Goal: Task Accomplishment & Management: Complete application form

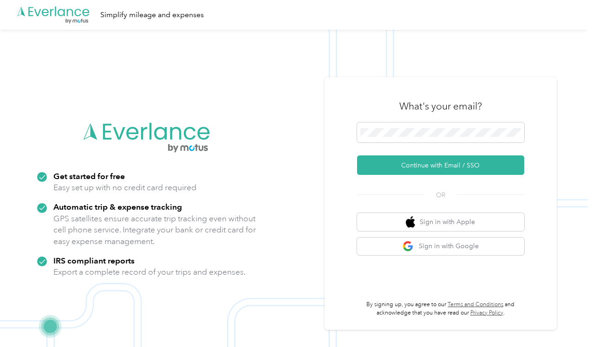
click at [444, 165] on button "Continue with Email / SSO" at bounding box center [440, 166] width 167 height 20
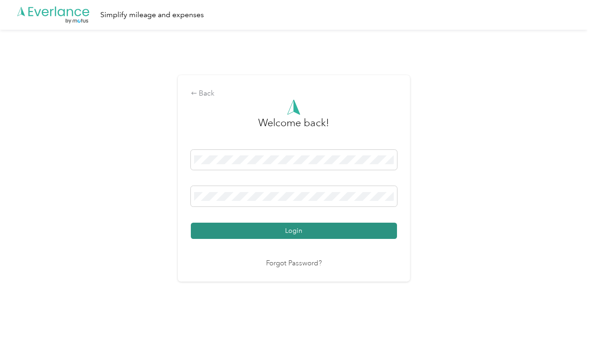
click at [266, 230] on button "Login" at bounding box center [294, 231] width 206 height 16
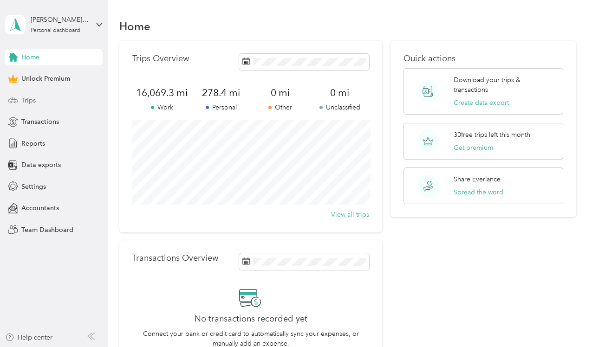
click at [15, 107] on div "Trips" at bounding box center [54, 100] width 98 height 17
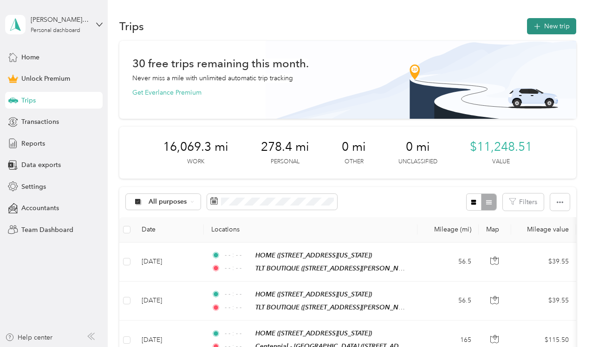
click at [550, 27] on button "New trip" at bounding box center [551, 26] width 49 height 16
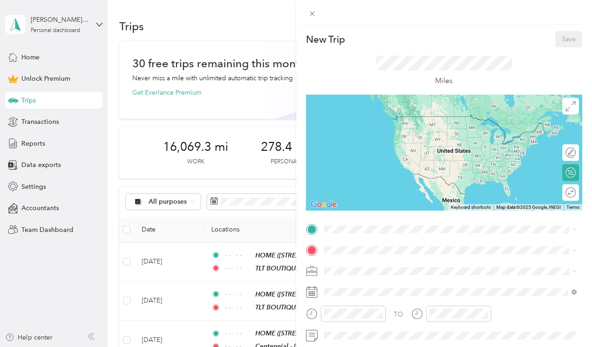
click at [374, 153] on div "HOME [STREET_ADDRESS][US_STATE]" at bounding box center [387, 154] width 93 height 20
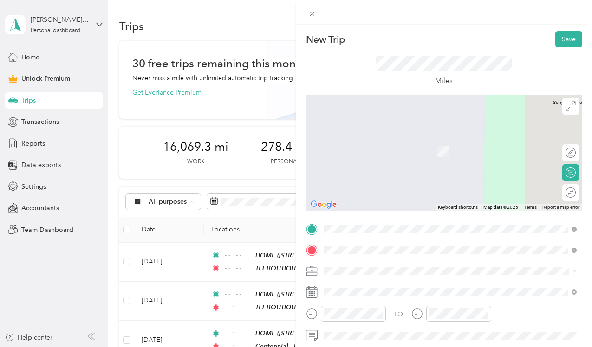
drag, startPoint x: 315, startPoint y: 259, endPoint x: 371, endPoint y: 143, distance: 129.2
click at [371, 143] on strong "TLT BOUTIQUE" at bounding box center [364, 141] width 46 height 8
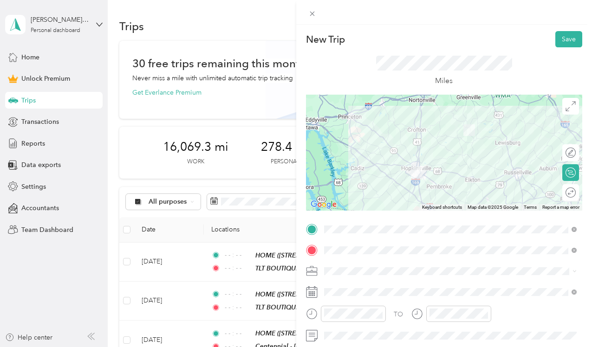
click at [373, 174] on li "Boutique Business" at bounding box center [451, 172] width 260 height 16
click at [573, 196] on div "Round trip" at bounding box center [545, 193] width 60 height 10
click at [381, 313] on icon "close-circle" at bounding box center [379, 314] width 7 height 7
click at [485, 313] on icon "close-circle" at bounding box center [485, 314] width 7 height 7
click at [570, 192] on div at bounding box center [566, 193] width 20 height 10
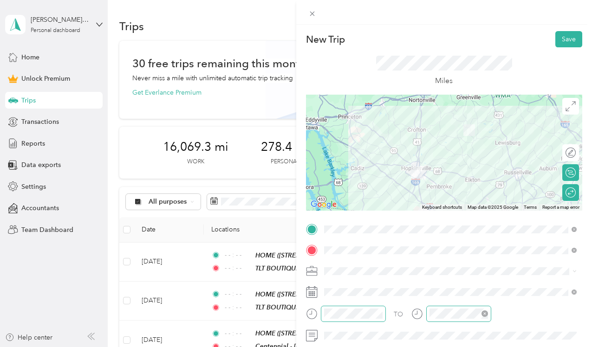
click at [402, 78] on div "Miles" at bounding box center [444, 71] width 136 height 31
click at [567, 41] on button "Save" at bounding box center [568, 39] width 27 height 16
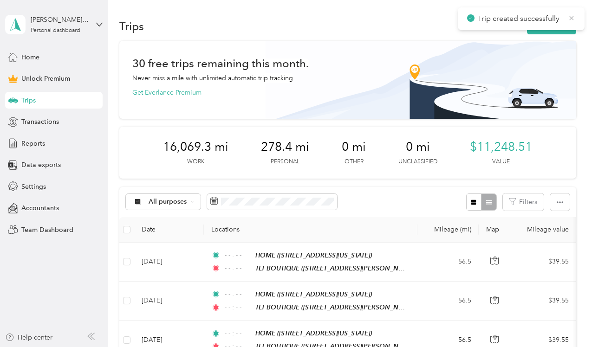
click at [572, 20] on icon at bounding box center [571, 18] width 7 height 8
click at [542, 32] on button "New trip" at bounding box center [551, 26] width 49 height 16
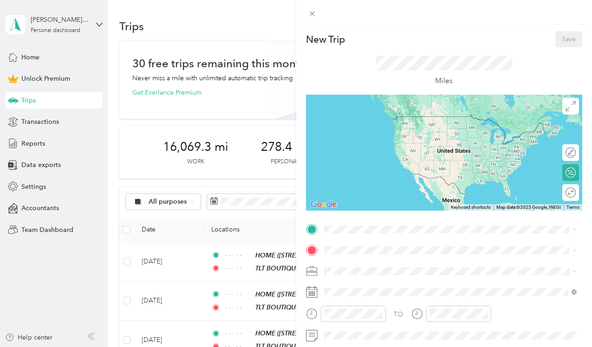
click at [345, 150] on div "HOME [STREET_ADDRESS][US_STATE]" at bounding box center [387, 155] width 93 height 20
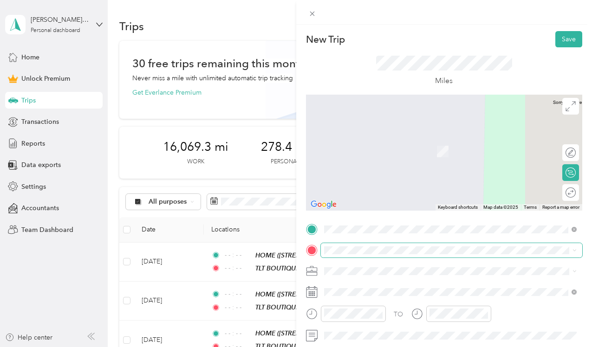
click at [323, 251] on span at bounding box center [452, 250] width 262 height 14
click at [334, 244] on span at bounding box center [452, 250] width 262 height 14
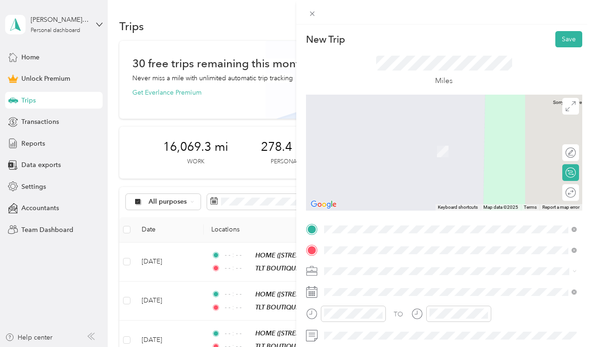
click at [383, 173] on div "Centennial - [GEOGRAPHIC_DATA] [STREET_ADDRESS][PERSON_NAME][US_STATE]" at bounding box center [413, 176] width 144 height 20
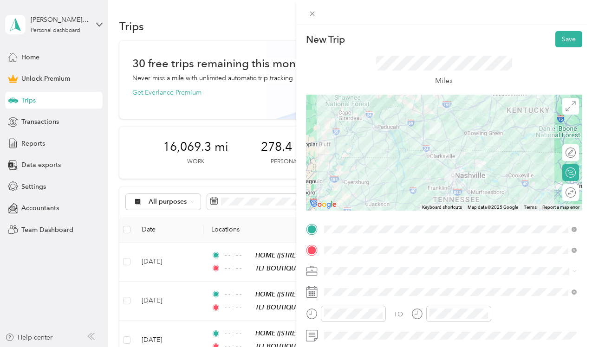
click at [356, 188] on span "Traveling Technologist" at bounding box center [360, 190] width 66 height 8
click at [573, 194] on div at bounding box center [566, 193] width 20 height 10
click at [310, 292] on rect at bounding box center [310, 292] width 1 height 1
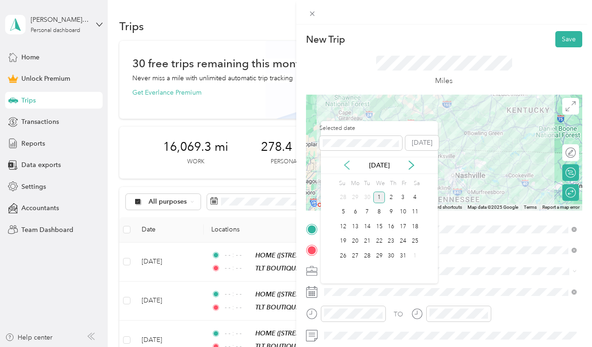
click at [347, 161] on icon at bounding box center [346, 165] width 9 height 9
click at [391, 227] on div "18" at bounding box center [391, 227] width 12 height 12
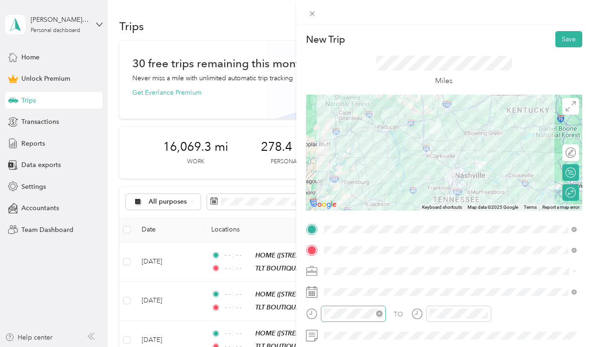
click at [380, 313] on icon "close-circle" at bounding box center [379, 314] width 7 height 7
click at [484, 312] on icon "close-circle" at bounding box center [485, 314] width 7 height 7
click at [569, 37] on button "Save" at bounding box center [568, 39] width 27 height 16
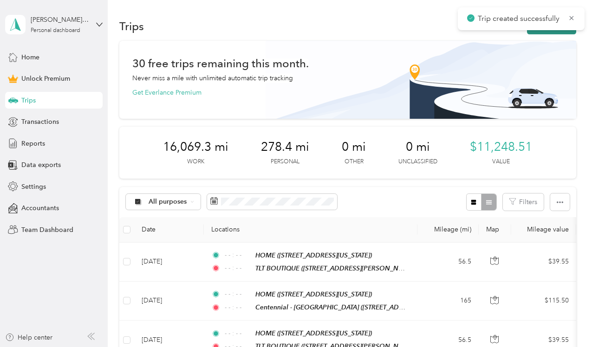
click at [564, 30] on button "New trip" at bounding box center [551, 26] width 49 height 16
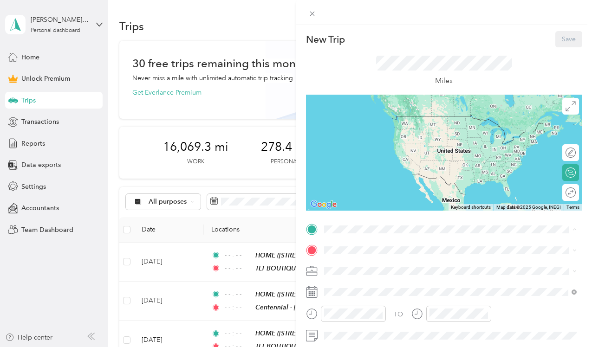
click at [364, 152] on div "HOME [STREET_ADDRESS][US_STATE]" at bounding box center [387, 155] width 93 height 20
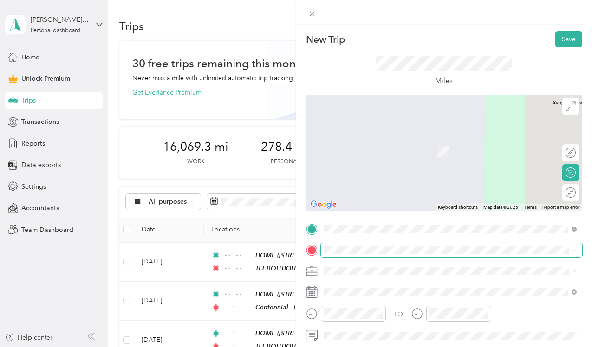
click at [322, 256] on span at bounding box center [452, 250] width 262 height 14
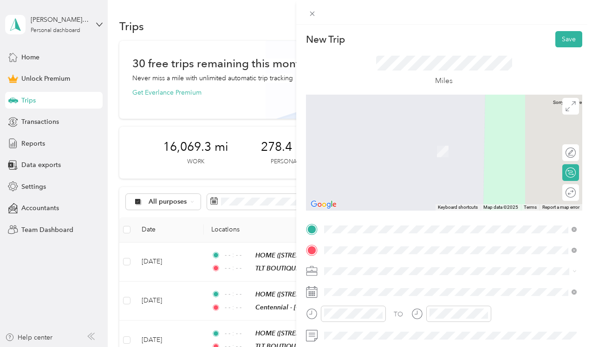
click at [394, 180] on span "[STREET_ADDRESS][PERSON_NAME][US_STATE]" at bounding box center [413, 180] width 144 height 8
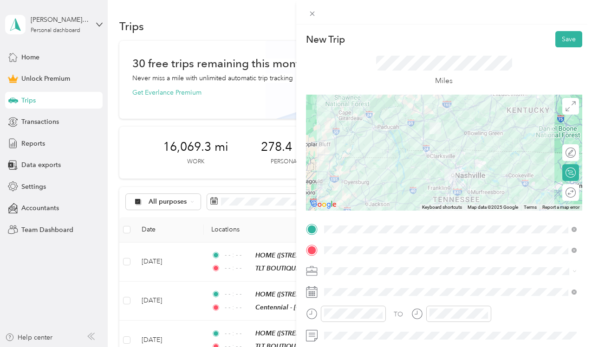
click at [370, 189] on span "Traveling Technologist" at bounding box center [360, 189] width 66 height 8
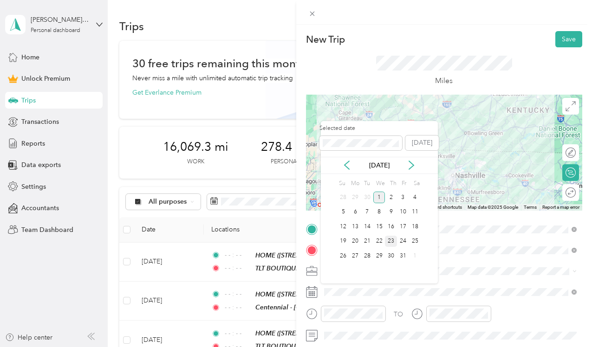
click at [393, 240] on div "23" at bounding box center [391, 242] width 12 height 12
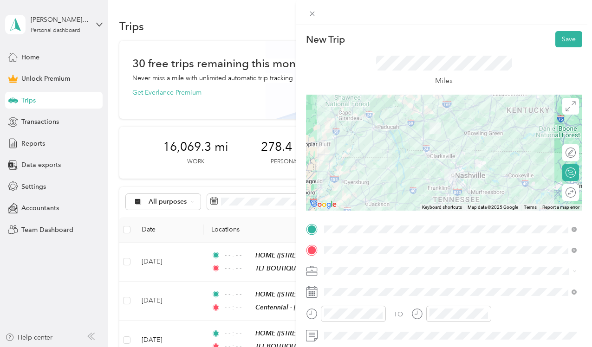
click at [564, 198] on div "Round trip" at bounding box center [570, 192] width 17 height 17
click at [568, 195] on div at bounding box center [566, 193] width 20 height 10
click at [381, 313] on icon "close-circle" at bounding box center [379, 314] width 7 height 7
click at [485, 315] on icon "close-circle" at bounding box center [485, 314] width 7 height 7
click at [574, 38] on button "Save" at bounding box center [568, 39] width 27 height 16
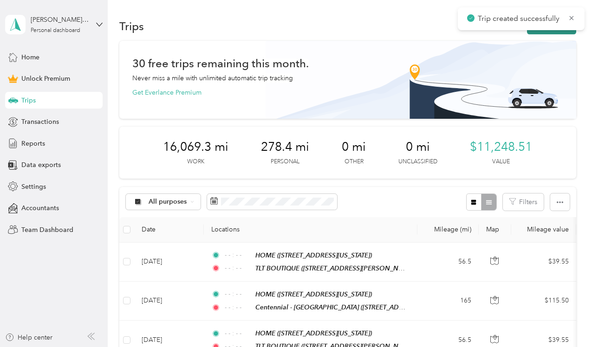
click at [573, 33] on button "New trip" at bounding box center [551, 26] width 49 height 16
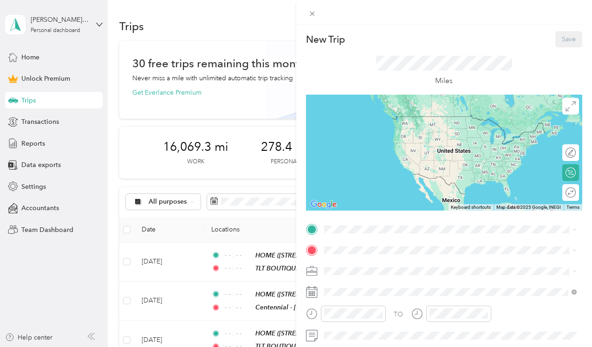
click at [377, 161] on div "HOME [STREET_ADDRESS][US_STATE]" at bounding box center [387, 155] width 93 height 20
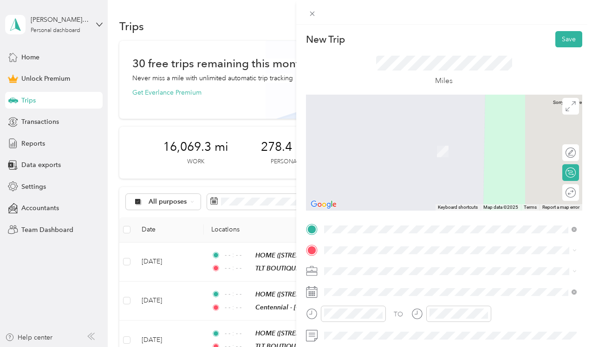
click at [387, 173] on div "Centennial - [GEOGRAPHIC_DATA] [STREET_ADDRESS][PERSON_NAME][US_STATE]" at bounding box center [413, 175] width 144 height 20
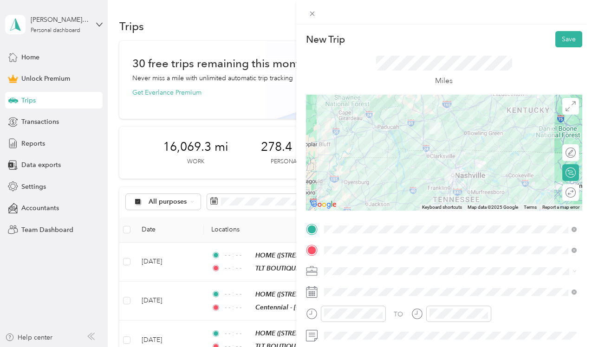
click at [355, 190] on li "Traveling Technologist" at bounding box center [451, 190] width 260 height 16
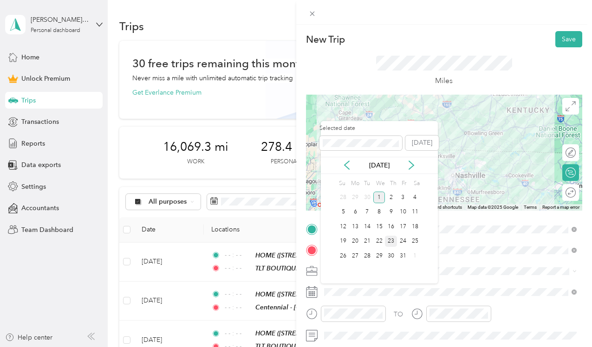
click at [393, 240] on div "23" at bounding box center [391, 242] width 12 height 12
click at [348, 161] on icon at bounding box center [346, 165] width 9 height 9
click at [369, 243] on div "23" at bounding box center [367, 242] width 12 height 12
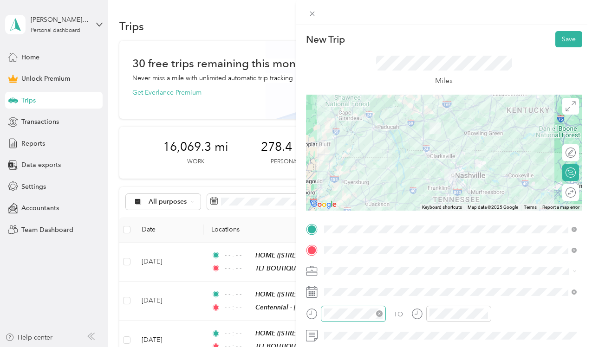
click at [379, 314] on icon "close-circle" at bounding box center [379, 314] width 7 height 7
click at [485, 314] on icon "close-circle" at bounding box center [485, 314] width 7 height 7
click at [567, 195] on div "Round trip" at bounding box center [558, 193] width 34 height 10
click at [567, 195] on div at bounding box center [566, 193] width 20 height 10
click at [561, 39] on button "Save" at bounding box center [568, 39] width 27 height 16
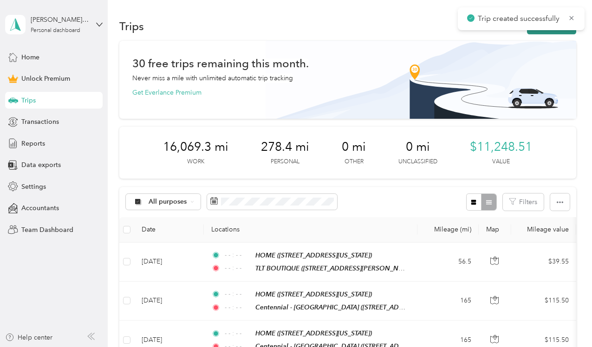
click at [562, 32] on button "New trip" at bounding box center [551, 26] width 49 height 16
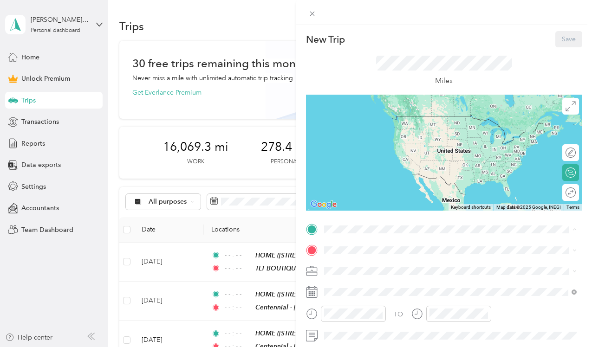
click at [364, 162] on div "HOME [STREET_ADDRESS][US_STATE]" at bounding box center [387, 155] width 93 height 20
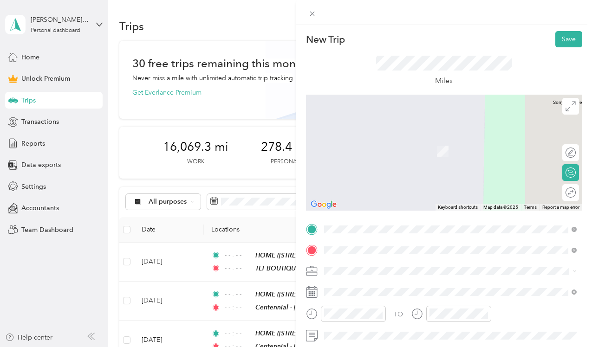
click at [416, 169] on strong "Centennial - [GEOGRAPHIC_DATA]" at bounding box center [395, 170] width 108 height 8
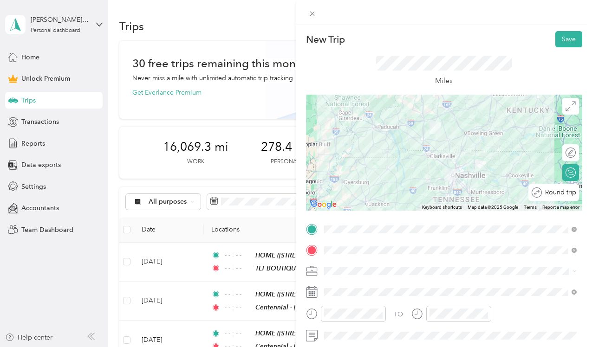
click at [566, 196] on div "Round trip" at bounding box center [553, 192] width 51 height 17
click at [566, 196] on div at bounding box center [566, 193] width 20 height 10
click at [353, 188] on span "Traveling Technologist" at bounding box center [360, 190] width 66 height 8
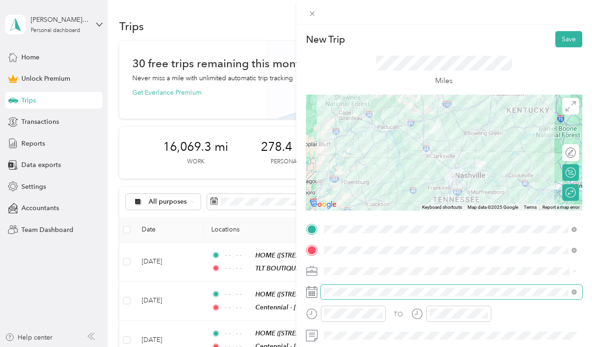
click at [331, 287] on span at bounding box center [452, 292] width 262 height 14
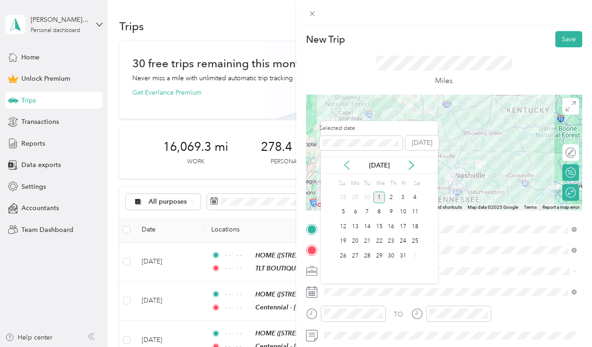
click at [347, 165] on icon at bounding box center [346, 165] width 9 height 9
click at [390, 240] on div "25" at bounding box center [391, 242] width 12 height 12
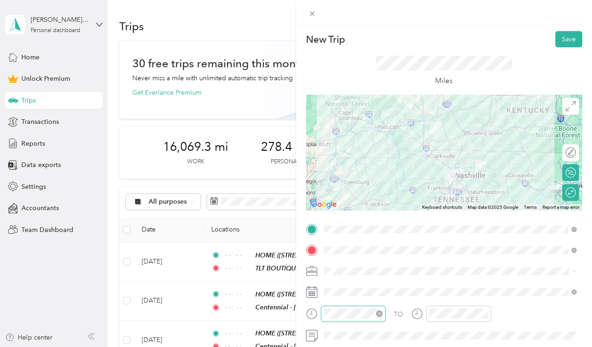
click at [381, 315] on icon "close-circle" at bounding box center [379, 314] width 7 height 7
click at [485, 313] on icon "close-circle" at bounding box center [485, 314] width 7 height 7
click at [570, 39] on button "Save" at bounding box center [568, 39] width 27 height 16
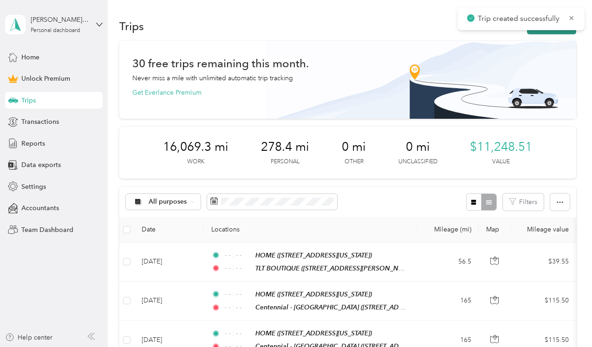
click at [571, 32] on button "New trip" at bounding box center [551, 26] width 49 height 16
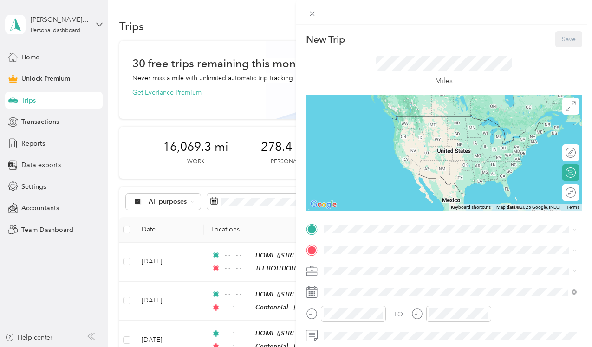
click at [356, 155] on span "[STREET_ADDRESS][US_STATE]" at bounding box center [387, 159] width 93 height 8
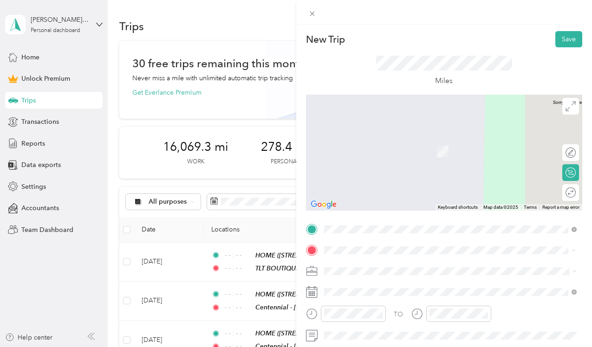
click at [391, 179] on span "[STREET_ADDRESS][PERSON_NAME][US_STATE]" at bounding box center [413, 180] width 144 height 8
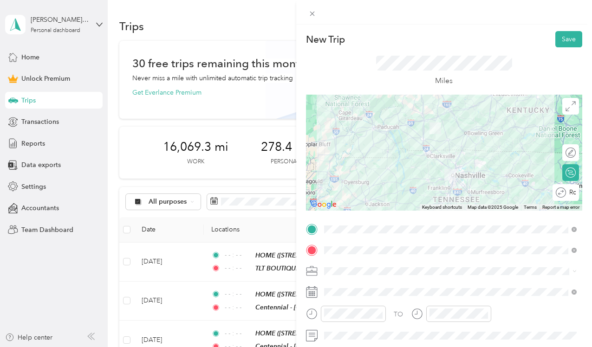
click at [365, 188] on span "Traveling Technologist" at bounding box center [360, 186] width 66 height 8
click at [332, 297] on span at bounding box center [452, 292] width 262 height 14
click at [318, 294] on div at bounding box center [444, 292] width 277 height 14
click at [313, 291] on icon at bounding box center [312, 293] width 12 height 12
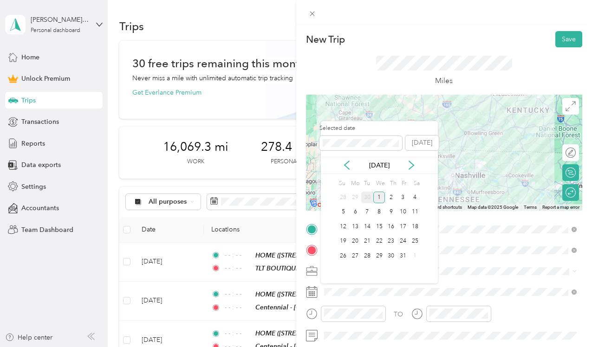
click at [368, 197] on div "30" at bounding box center [367, 198] width 12 height 12
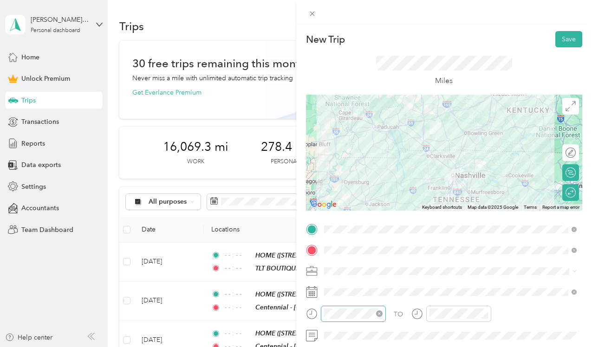
click at [378, 315] on icon "close-circle" at bounding box center [379, 314] width 7 height 7
click at [486, 315] on icon "close-circle" at bounding box center [485, 314] width 7 height 7
click at [564, 42] on button "Save" at bounding box center [568, 39] width 27 height 16
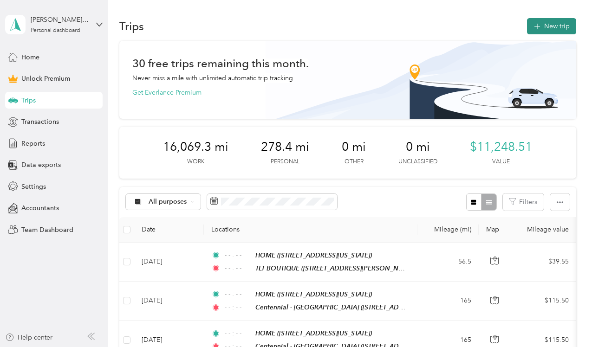
click at [562, 26] on button "New trip" at bounding box center [551, 26] width 49 height 16
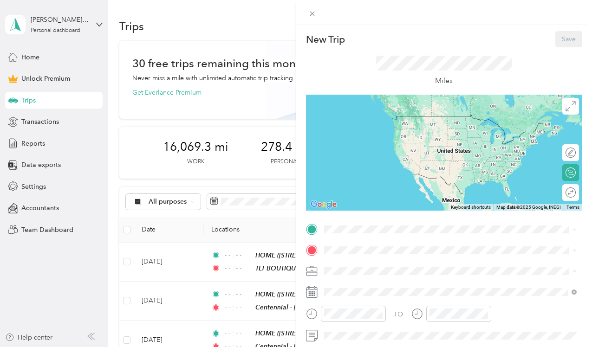
click at [370, 141] on li "HOME [STREET_ADDRESS][US_STATE]" at bounding box center [451, 154] width 260 height 29
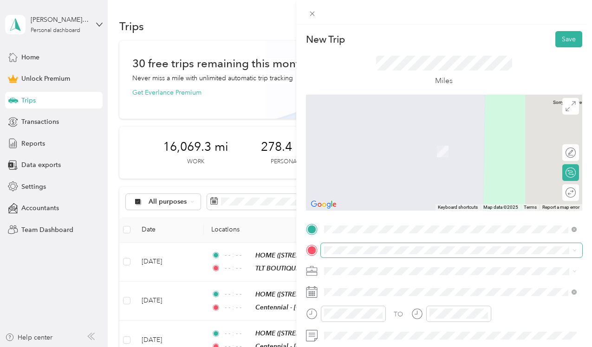
click at [321, 250] on span at bounding box center [452, 250] width 262 height 14
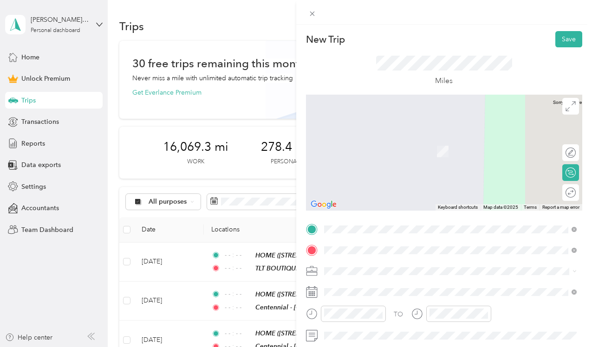
click at [367, 177] on span "[STREET_ADDRESS][PERSON_NAME][US_STATE]" at bounding box center [413, 180] width 144 height 8
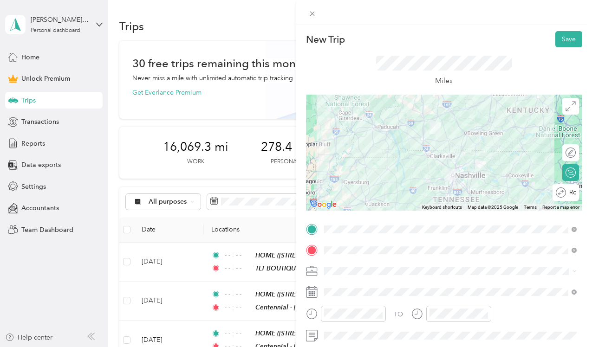
click at [568, 198] on div "Round trip" at bounding box center [566, 192] width 26 height 17
click at [568, 194] on div at bounding box center [566, 193] width 20 height 10
click at [370, 188] on span "Traveling Technologist" at bounding box center [360, 190] width 66 height 8
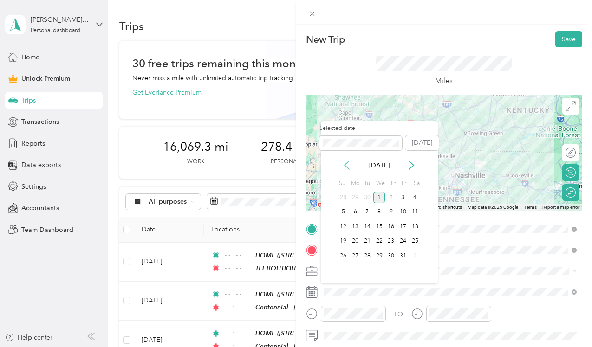
click at [346, 162] on icon at bounding box center [346, 165] width 9 height 9
click at [407, 226] on div "19" at bounding box center [403, 227] width 12 height 12
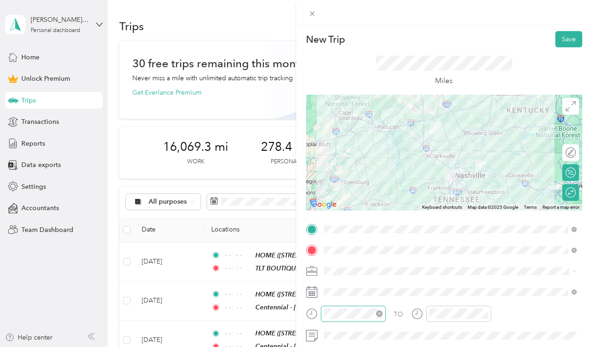
click at [380, 311] on icon "close-circle" at bounding box center [379, 314] width 7 height 7
click at [484, 316] on icon "close-circle" at bounding box center [485, 314] width 7 height 7
click at [568, 37] on button "Save" at bounding box center [568, 39] width 27 height 16
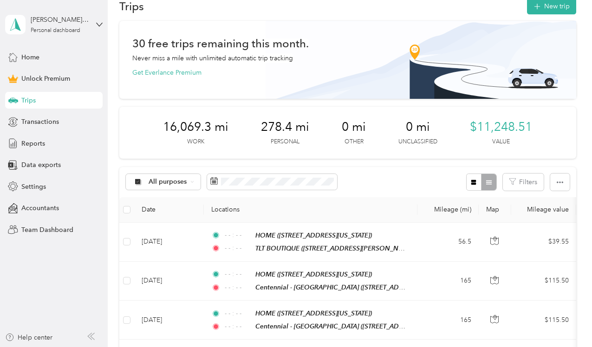
scroll to position [13, 0]
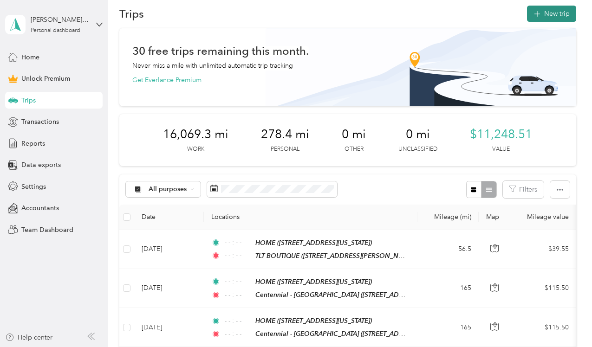
click at [556, 10] on button "New trip" at bounding box center [551, 14] width 49 height 16
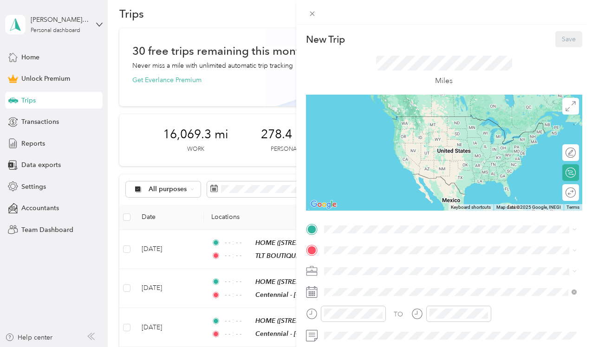
click at [388, 149] on div "HOME" at bounding box center [387, 149] width 93 height 8
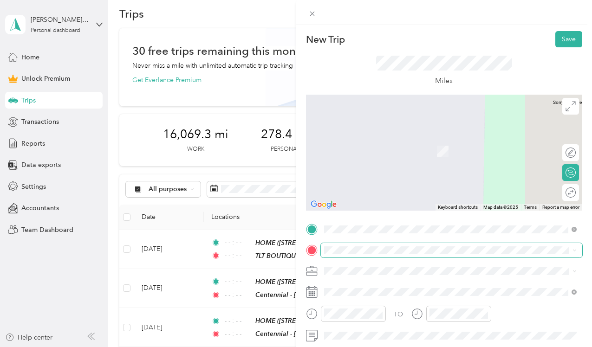
click at [339, 245] on span at bounding box center [452, 250] width 262 height 14
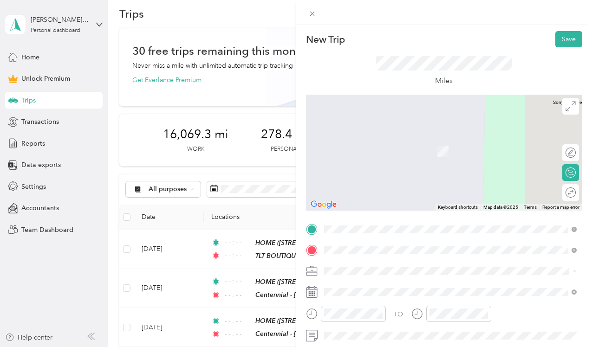
drag, startPoint x: 339, startPoint y: 246, endPoint x: 446, endPoint y: 144, distance: 147.2
click at [446, 144] on div "TLT BOUTIQUE [STREET_ADDRESS][PERSON_NAME][US_STATE]" at bounding box center [413, 147] width 144 height 20
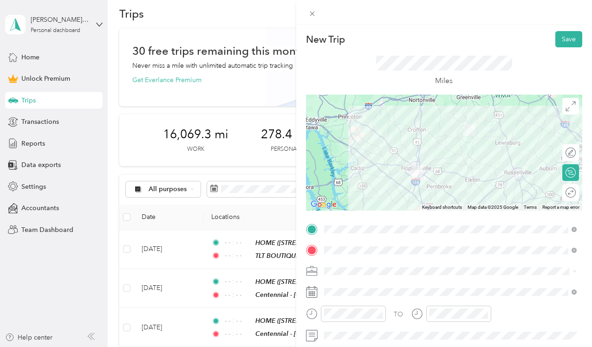
click at [568, 192] on div "Round trip" at bounding box center [570, 192] width 17 height 17
click at [568, 192] on div at bounding box center [566, 193] width 20 height 10
click at [359, 176] on li "Boutique Business" at bounding box center [451, 171] width 260 height 16
click at [314, 293] on rect at bounding box center [313, 292] width 1 height 1
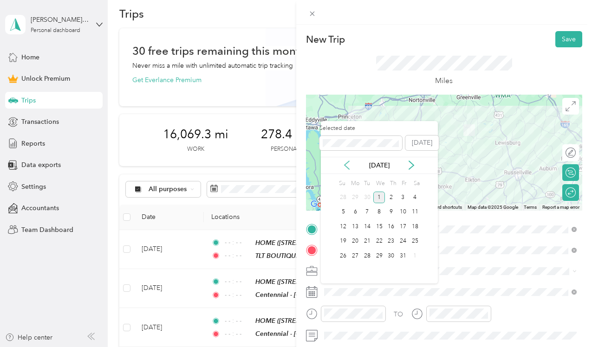
click at [345, 166] on icon at bounding box center [347, 165] width 5 height 8
click at [399, 245] on div "26" at bounding box center [403, 242] width 12 height 12
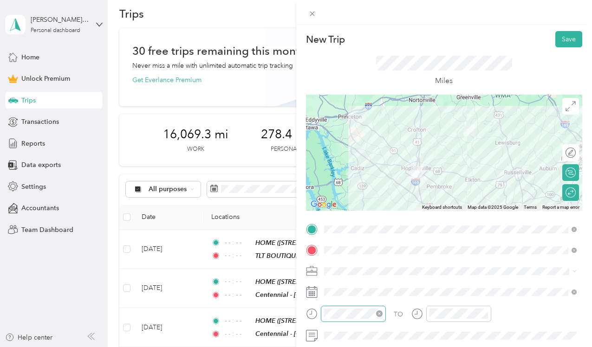
click at [381, 315] on icon "close-circle" at bounding box center [379, 314] width 7 height 7
click at [485, 314] on icon "close-circle" at bounding box center [485, 314] width 7 height 7
click at [570, 38] on button "Save" at bounding box center [568, 39] width 27 height 16
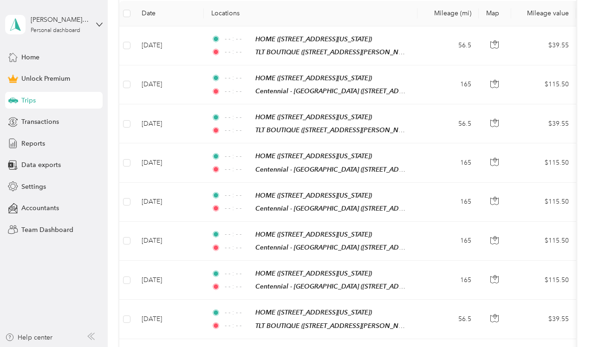
scroll to position [0, 0]
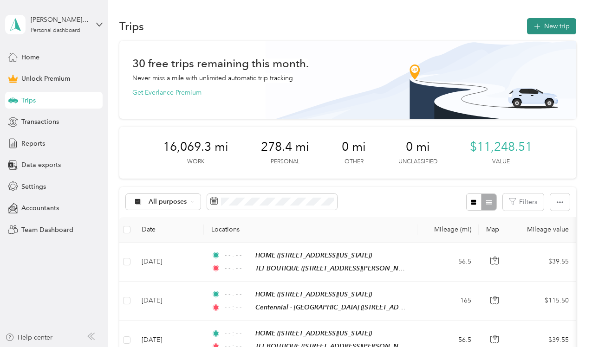
click at [566, 31] on button "New trip" at bounding box center [551, 26] width 49 height 16
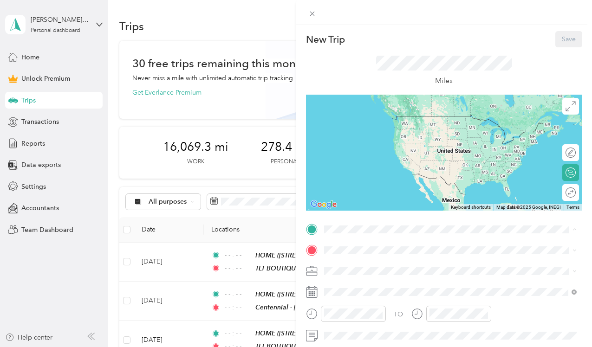
click at [364, 158] on span "[STREET_ADDRESS][US_STATE]" at bounding box center [387, 160] width 93 height 8
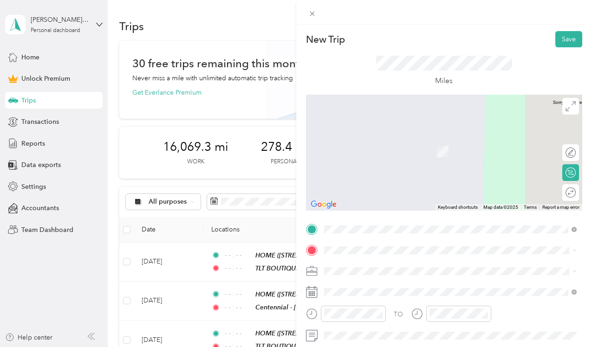
drag, startPoint x: 359, startPoint y: 246, endPoint x: 386, endPoint y: 156, distance: 93.9
click at [386, 156] on li "TLT BOUTIQUE [STREET_ADDRESS][PERSON_NAME][US_STATE]" at bounding box center [451, 143] width 260 height 29
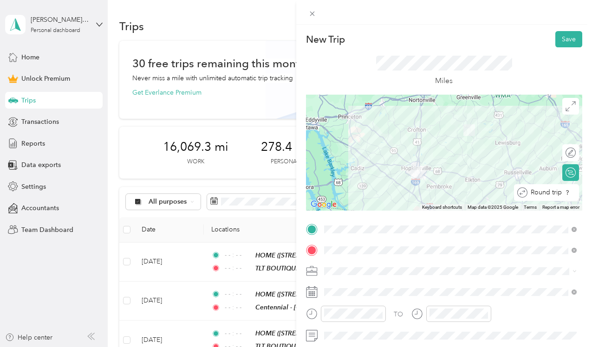
click at [567, 194] on div "Round trip" at bounding box center [546, 192] width 65 height 17
click at [567, 194] on div at bounding box center [566, 193] width 20 height 10
click at [360, 176] on li "Boutique Business" at bounding box center [451, 173] width 260 height 16
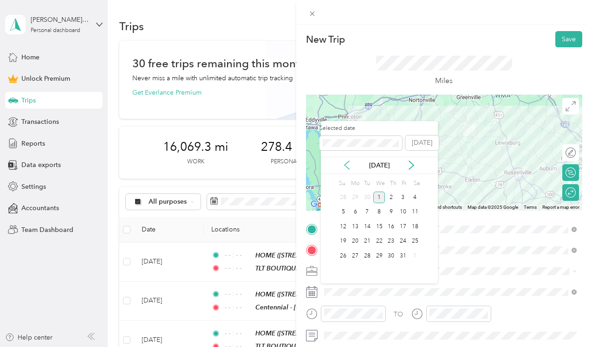
click at [346, 166] on icon at bounding box center [347, 165] width 5 height 8
click at [378, 228] on div "17" at bounding box center [379, 227] width 12 height 12
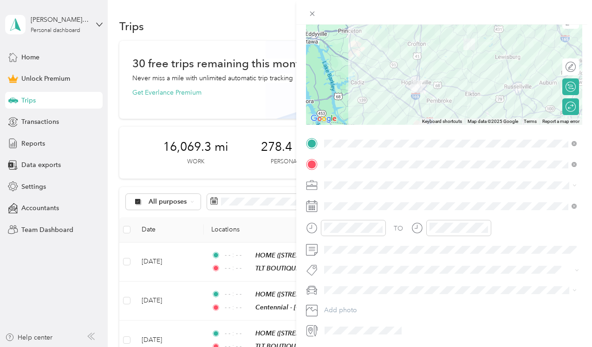
scroll to position [82, 0]
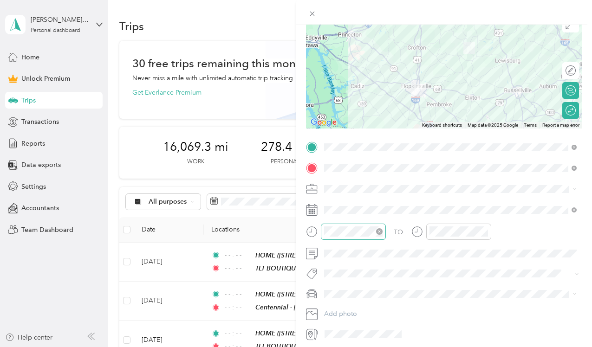
click at [378, 233] on icon "close-circle" at bounding box center [379, 231] width 7 height 7
click at [486, 233] on icon "close-circle" at bounding box center [485, 231] width 7 height 7
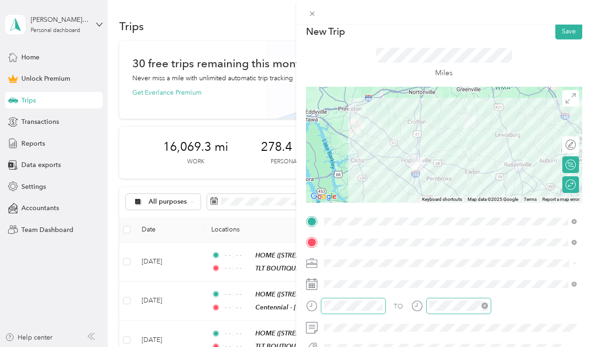
scroll to position [8, 0]
click at [574, 32] on button "Save" at bounding box center [568, 31] width 27 height 16
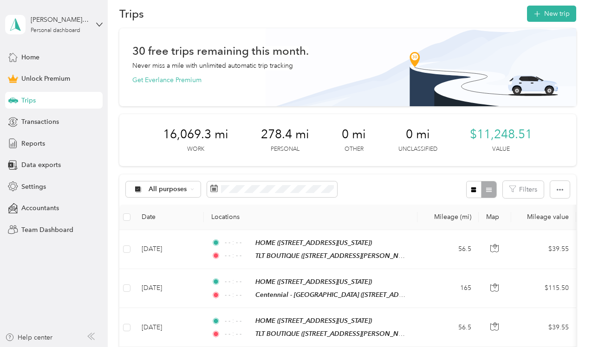
scroll to position [0, 0]
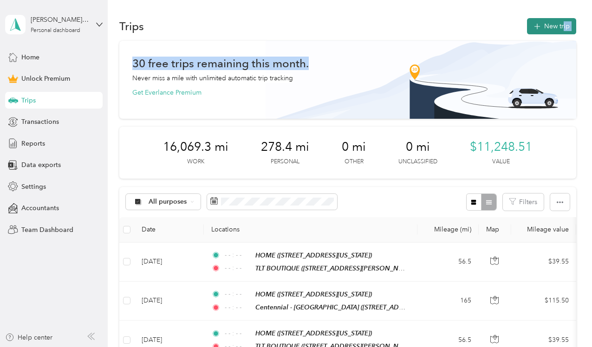
drag, startPoint x: 589, startPoint y: 61, endPoint x: 566, endPoint y: 25, distance: 43.0
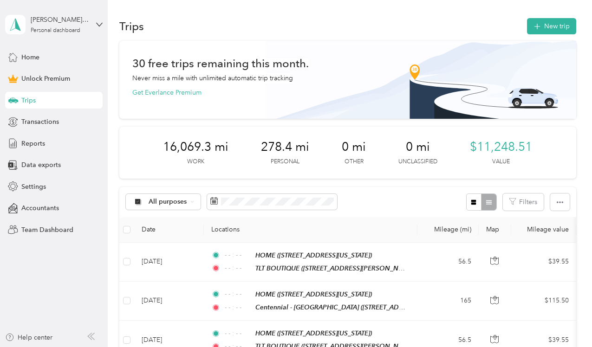
click at [490, 24] on div "Trips New trip" at bounding box center [347, 26] width 457 height 20
click at [554, 28] on button "New trip" at bounding box center [551, 26] width 49 height 16
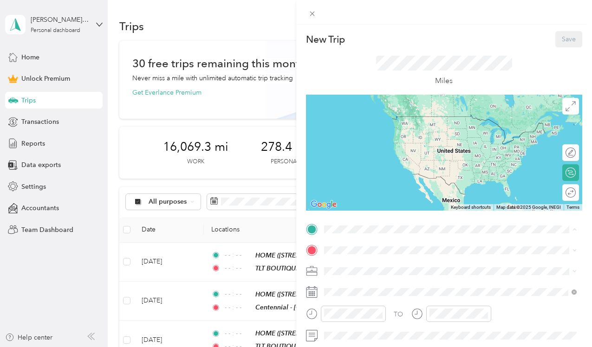
click at [370, 158] on span "[STREET_ADDRESS][US_STATE]" at bounding box center [387, 160] width 93 height 8
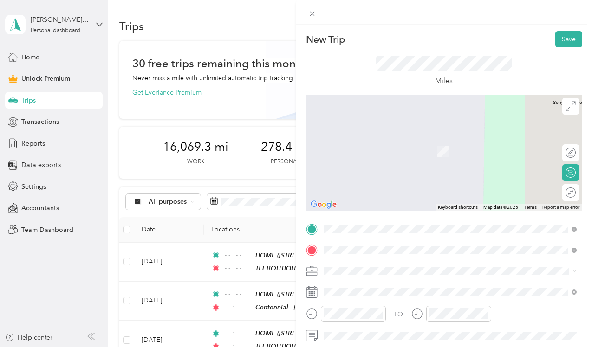
drag, startPoint x: 333, startPoint y: 254, endPoint x: 420, endPoint y: 144, distance: 139.8
click at [420, 144] on div "TLT BOUTIQUE [STREET_ADDRESS][PERSON_NAME][US_STATE]" at bounding box center [413, 147] width 144 height 20
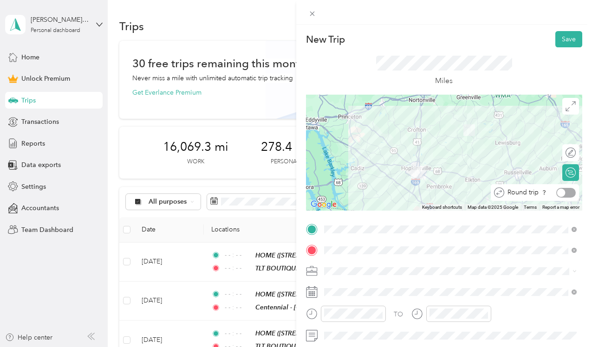
click at [573, 196] on div "Round trip" at bounding box center [540, 193] width 72 height 10
click at [569, 193] on div at bounding box center [566, 193] width 20 height 10
click at [356, 171] on span "Boutique Business" at bounding box center [354, 173] width 54 height 8
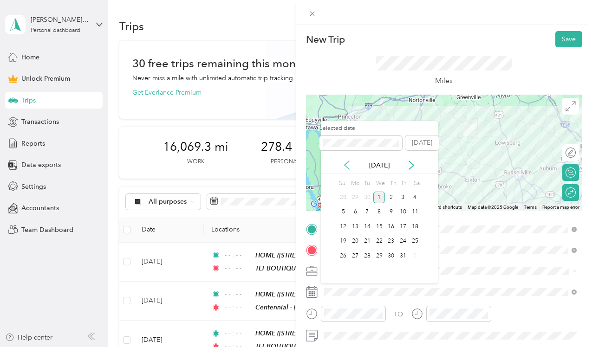
click at [346, 167] on icon at bounding box center [347, 165] width 5 height 8
click at [416, 228] on div "20" at bounding box center [415, 227] width 12 height 12
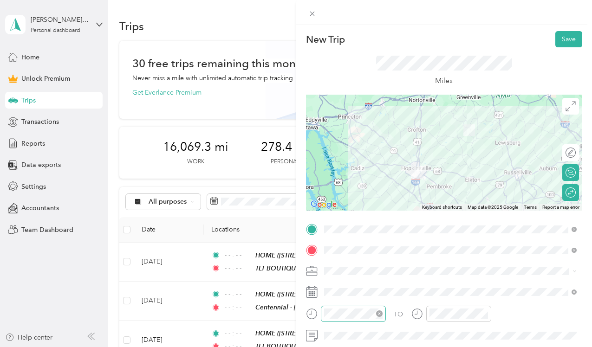
click at [380, 315] on icon "close-circle" at bounding box center [379, 314] width 7 height 7
click at [482, 314] on icon "close-circle" at bounding box center [485, 314] width 7 height 7
click at [568, 39] on button "Save" at bounding box center [568, 39] width 27 height 16
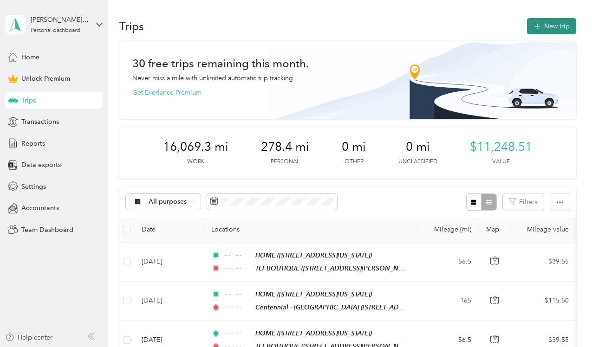
click at [562, 27] on button "New trip" at bounding box center [551, 26] width 49 height 16
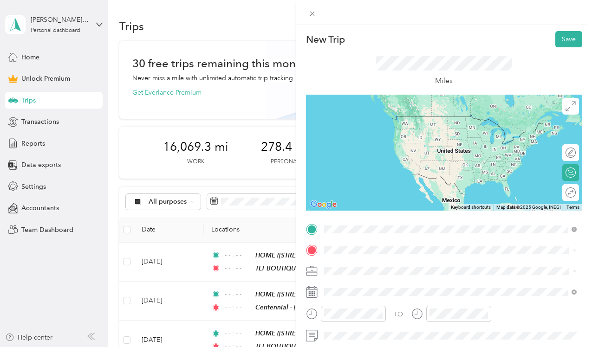
click at [359, 156] on span "[STREET_ADDRESS][US_STATE]" at bounding box center [387, 160] width 93 height 8
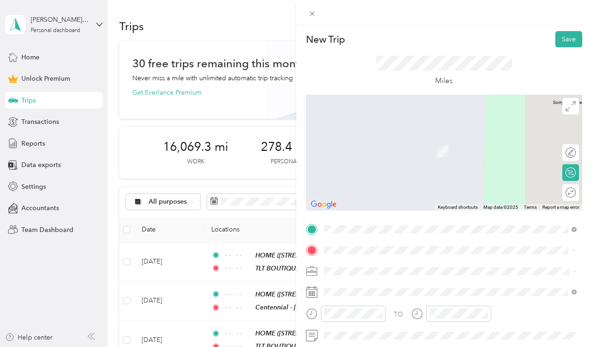
drag, startPoint x: 329, startPoint y: 246, endPoint x: 392, endPoint y: 144, distance: 119.3
click at [392, 144] on div "TLT BOUTIQUE [STREET_ADDRESS][PERSON_NAME][US_STATE]" at bounding box center [413, 145] width 144 height 20
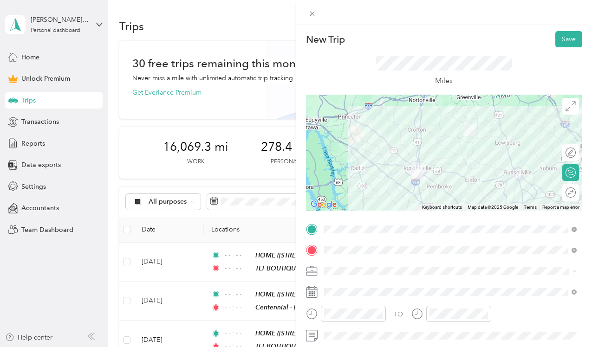
click at [382, 177] on li "Boutique Business" at bounding box center [451, 173] width 260 height 16
click at [315, 293] on icon at bounding box center [312, 293] width 12 height 12
click at [311, 296] on rect at bounding box center [310, 295] width 1 height 1
click at [311, 293] on rect at bounding box center [310, 292] width 1 height 1
